Goal: Information Seeking & Learning: Learn about a topic

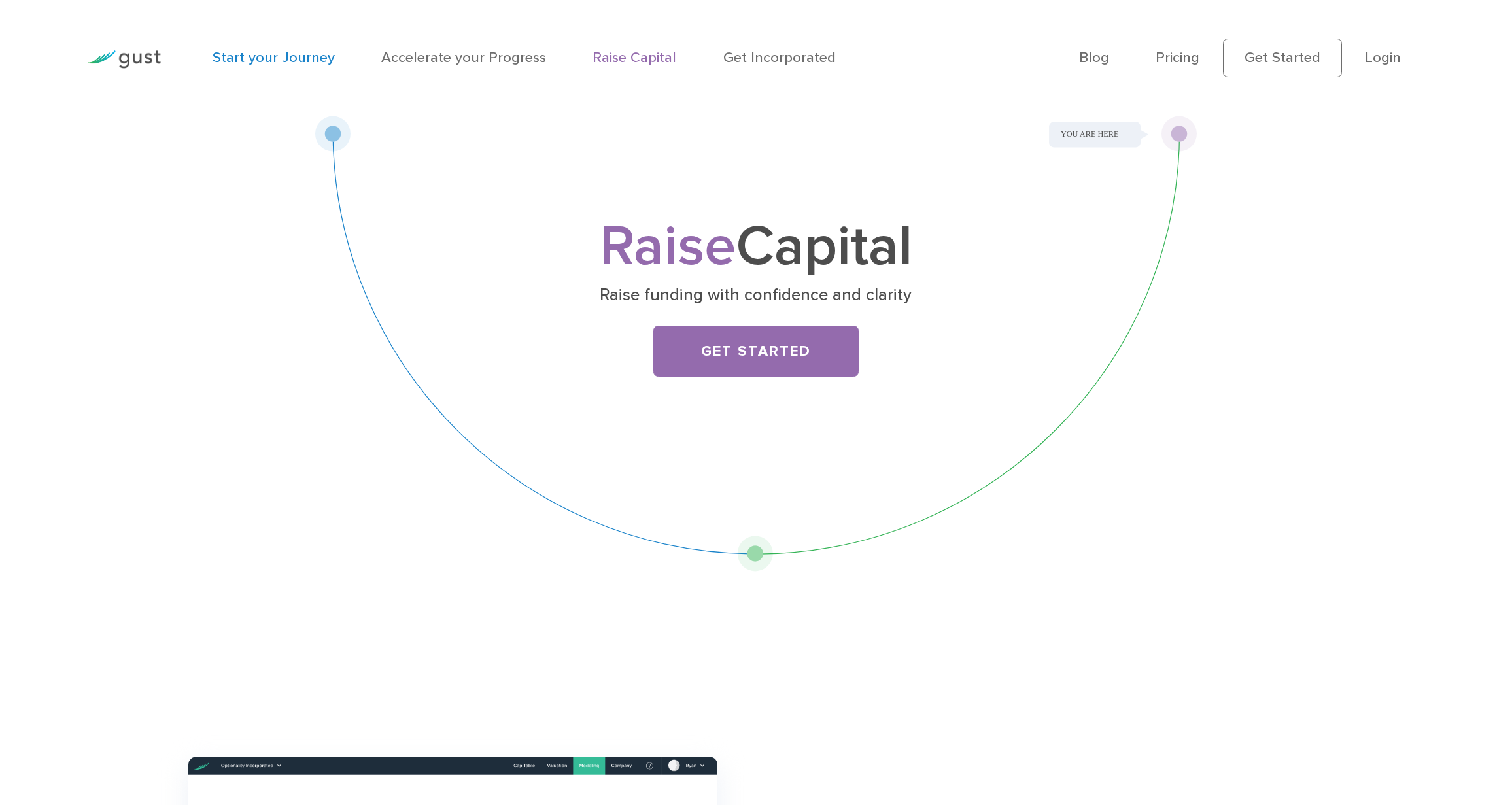
click at [296, 57] on link "Start your Journey" at bounding box center [274, 58] width 122 height 17
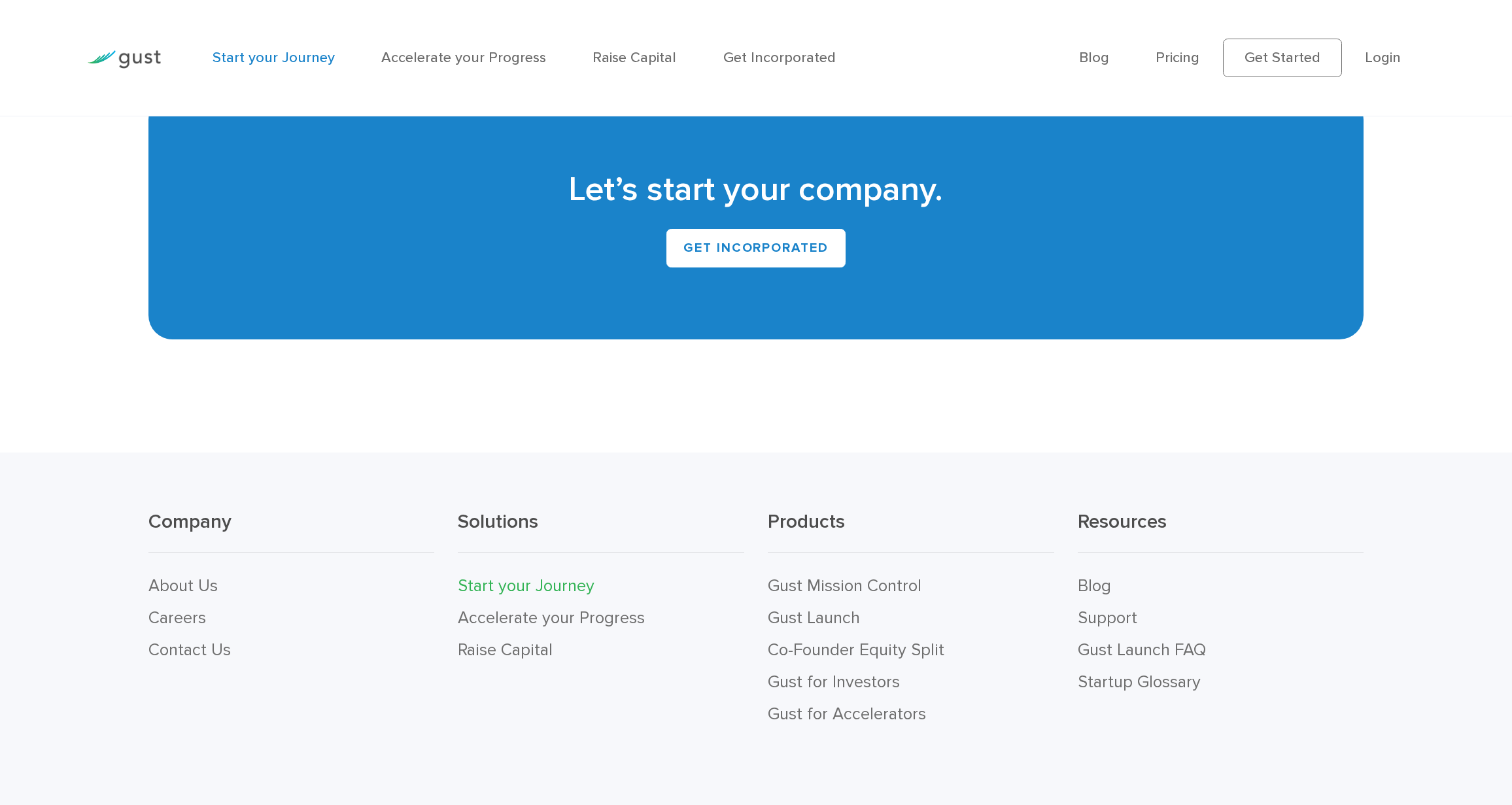
scroll to position [3472, 0]
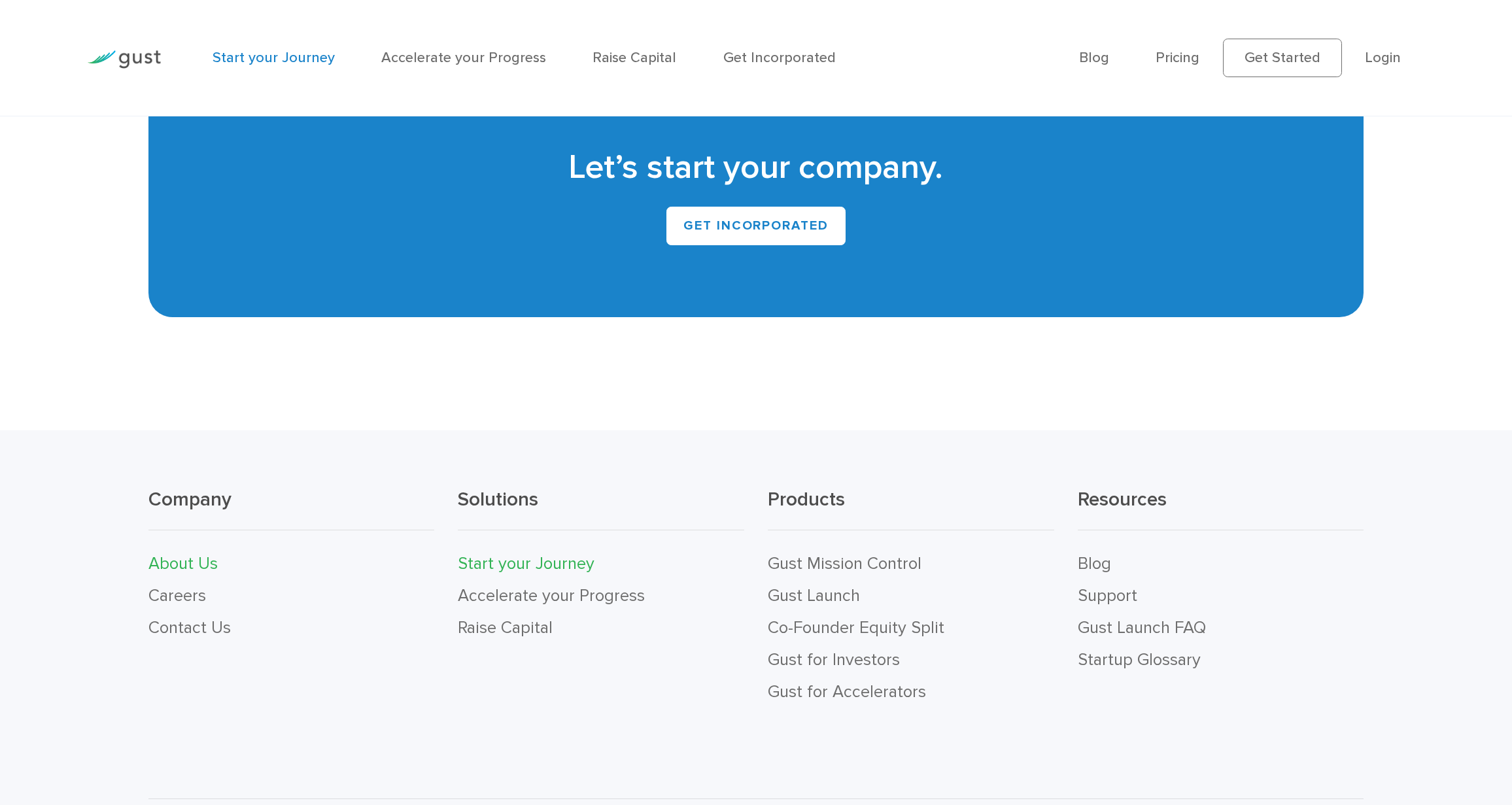
click at [197, 569] on link "About Us" at bounding box center [182, 564] width 69 height 20
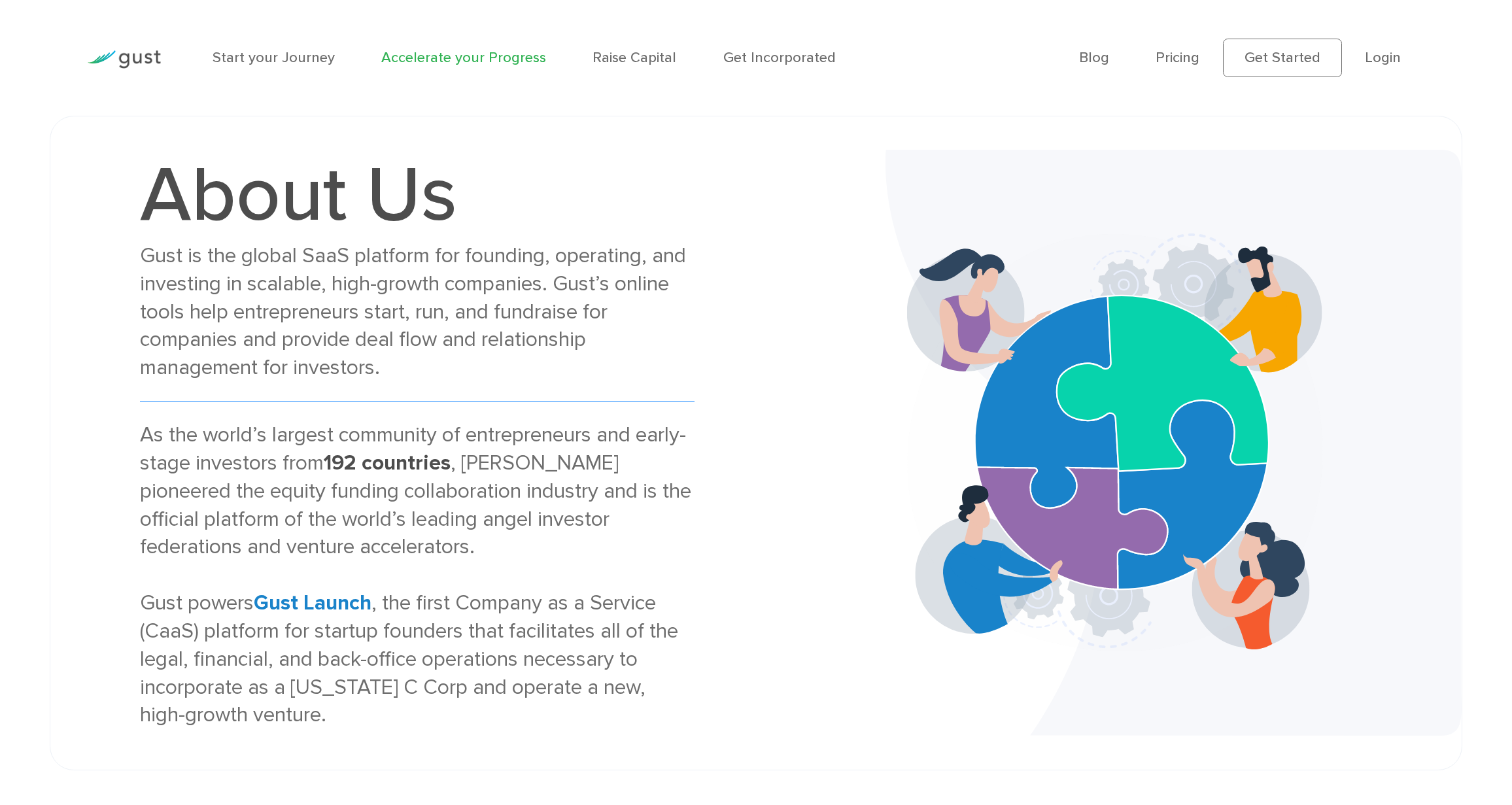
click at [471, 54] on link "Accelerate your Progress" at bounding box center [463, 58] width 165 height 17
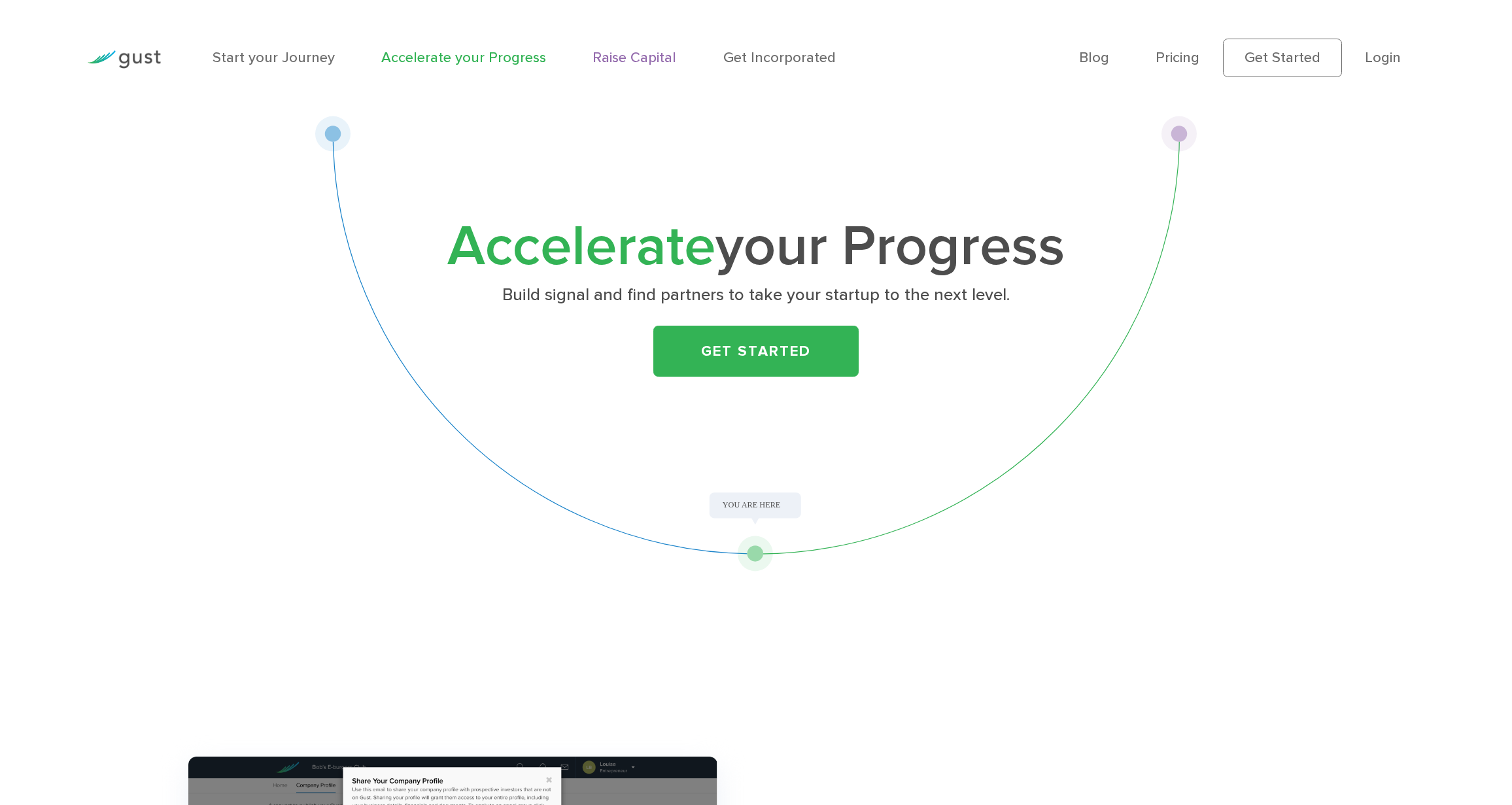
click at [627, 54] on link "Raise Capital" at bounding box center [634, 58] width 84 height 17
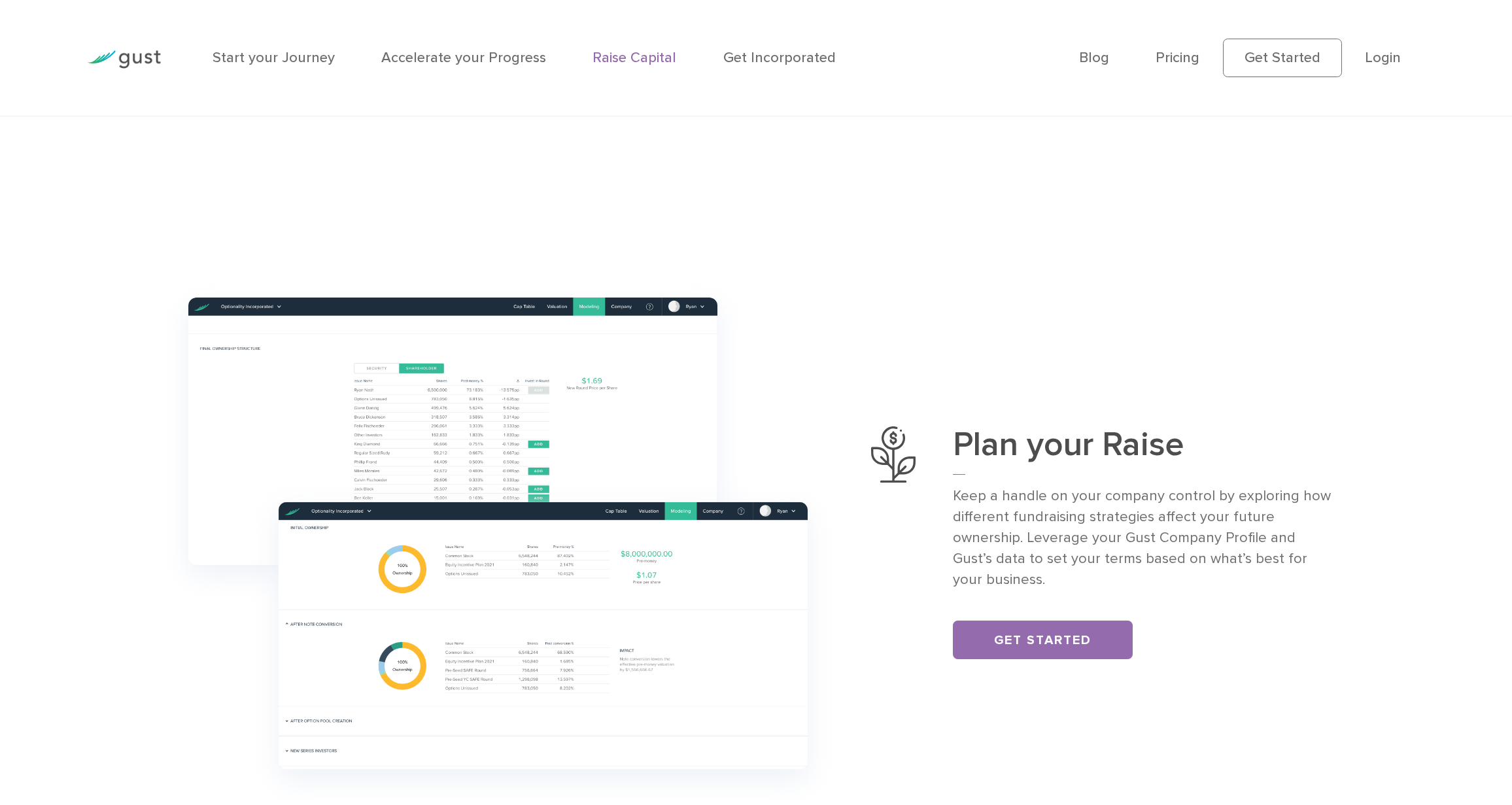
scroll to position [1097, 0]
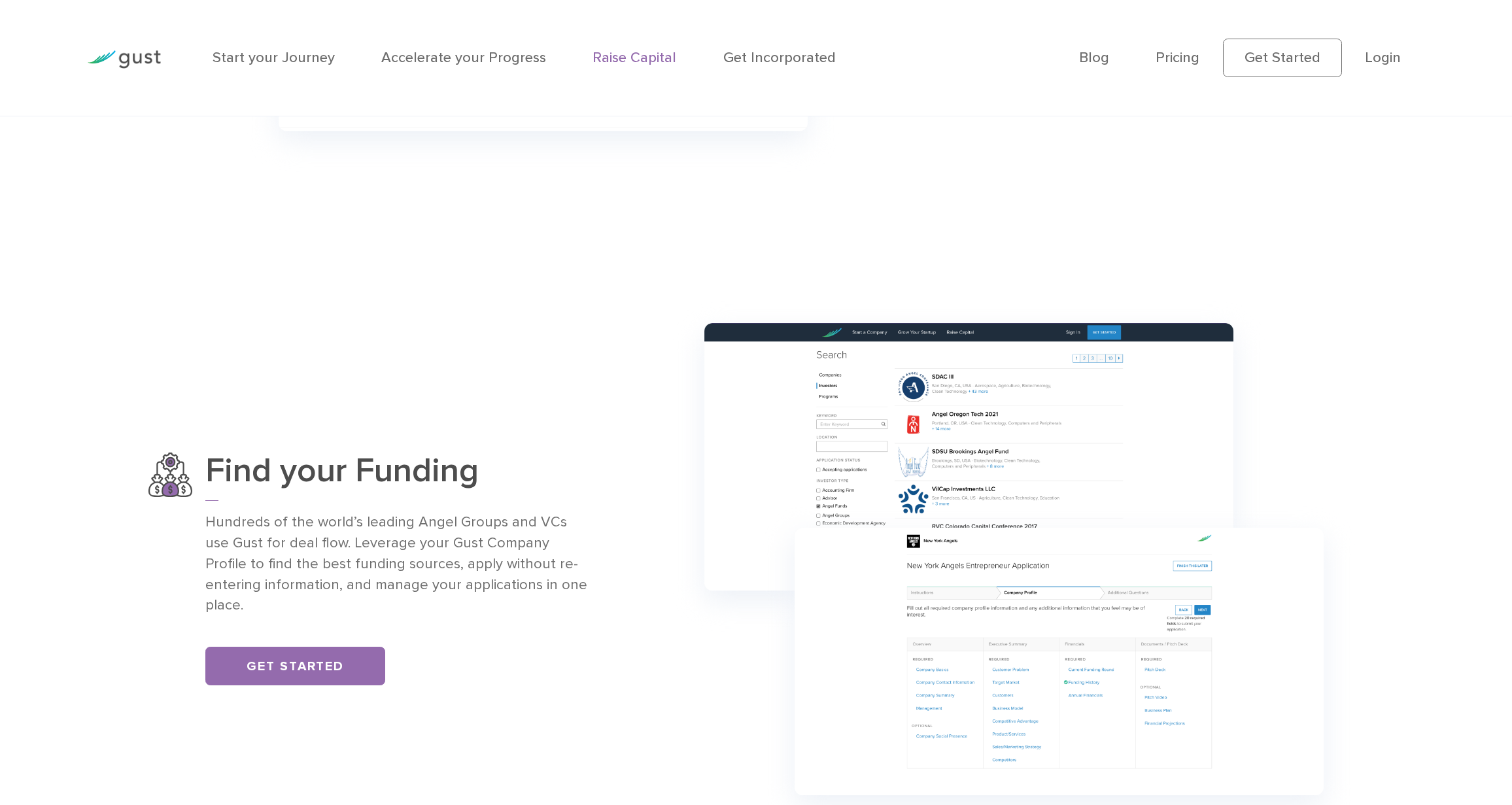
click at [1181, 68] on li "Pricing" at bounding box center [1178, 58] width 44 height 21
click at [1183, 57] on link "Pricing" at bounding box center [1178, 58] width 44 height 17
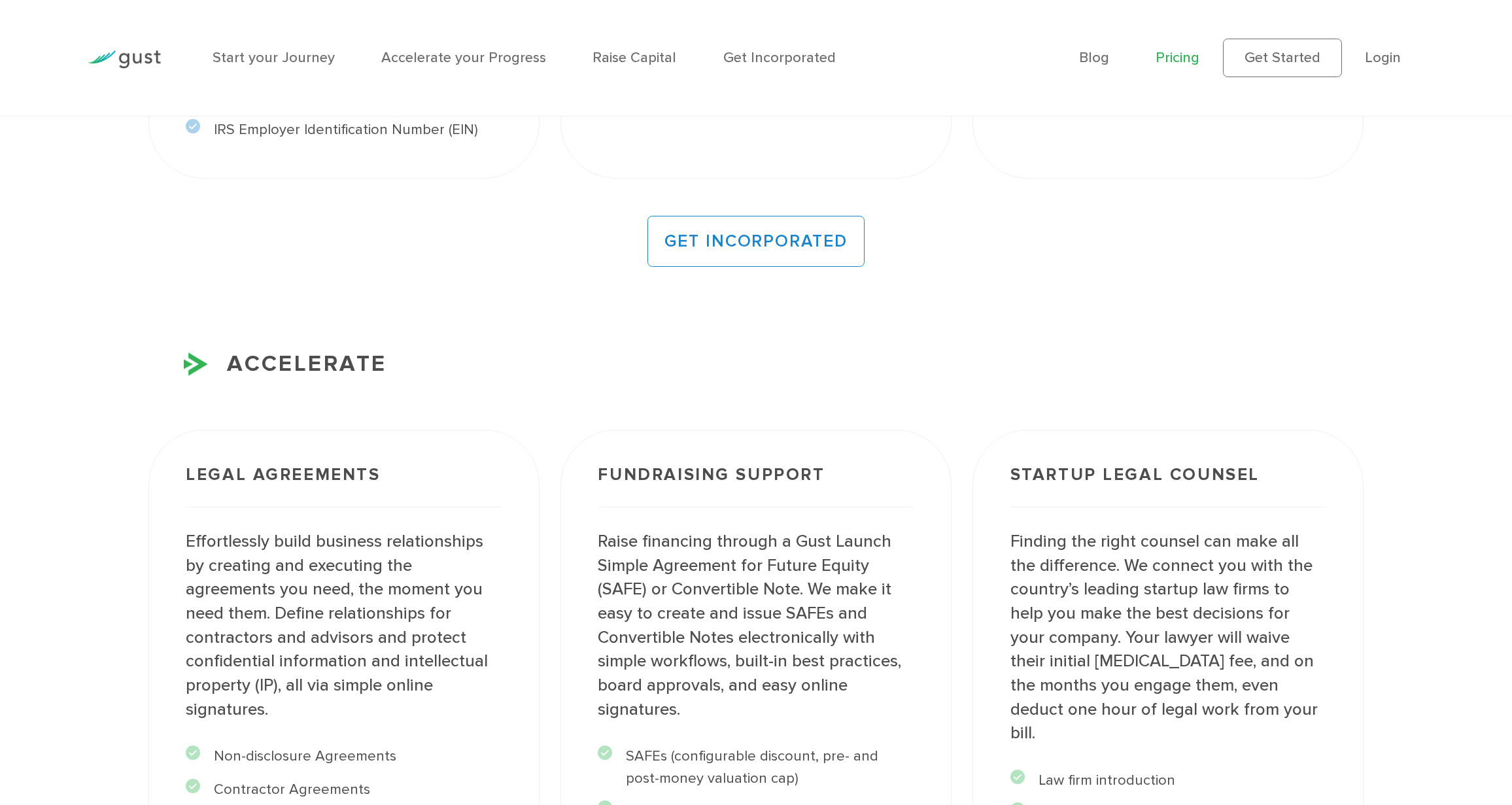
scroll to position [1788, 0]
